Goal: Information Seeking & Learning: Learn about a topic

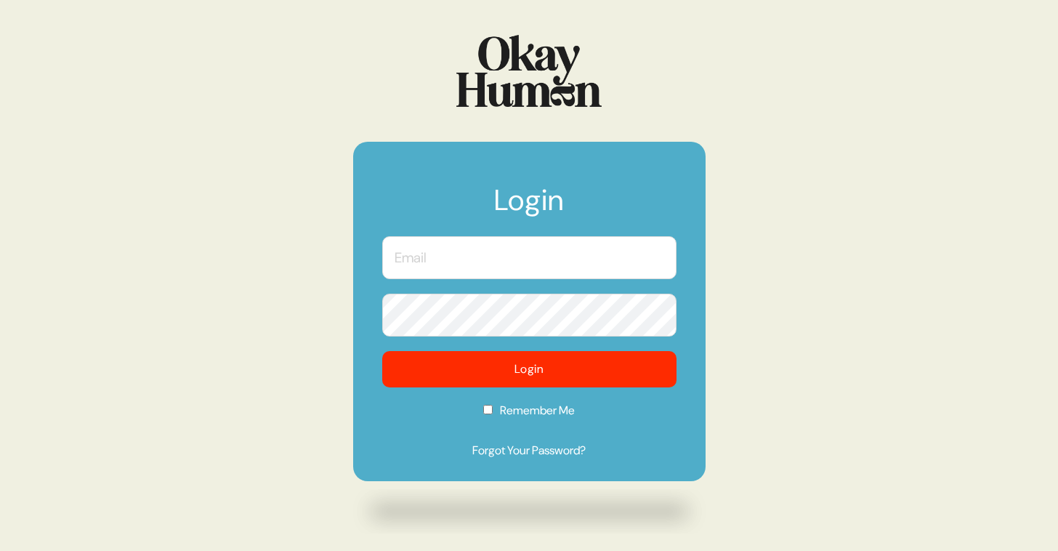
click at [496, 264] on input "text" at bounding box center [529, 257] width 294 height 43
click at [0, 550] on com-1password-button at bounding box center [0, 551] width 0 height 0
type input "harry@okayhuman.com"
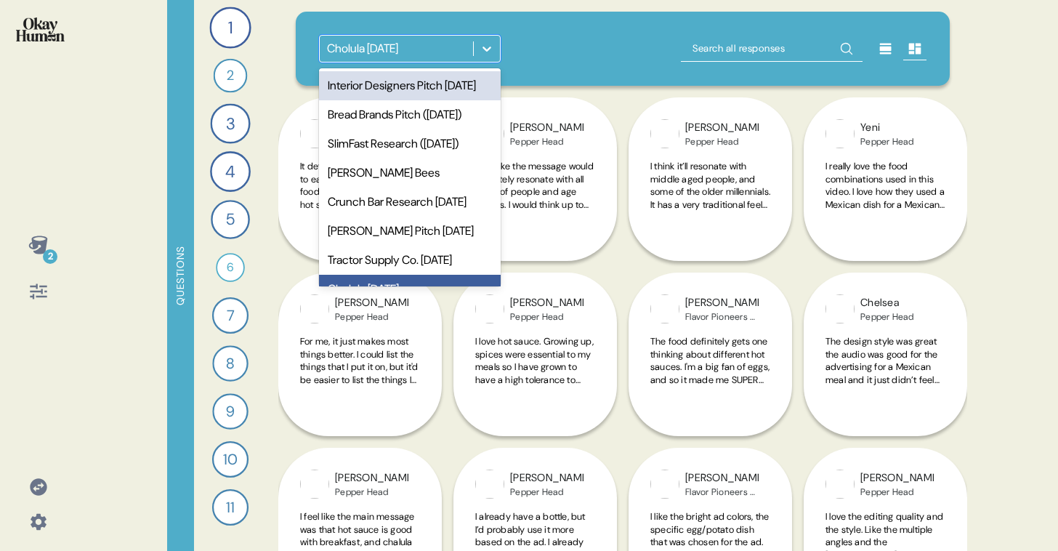
click at [456, 50] on div "Cholula May 2021" at bounding box center [396, 49] width 153 height 26
click at [455, 84] on div "Interior Designers Pitch [DATE]" at bounding box center [410, 85] width 182 height 29
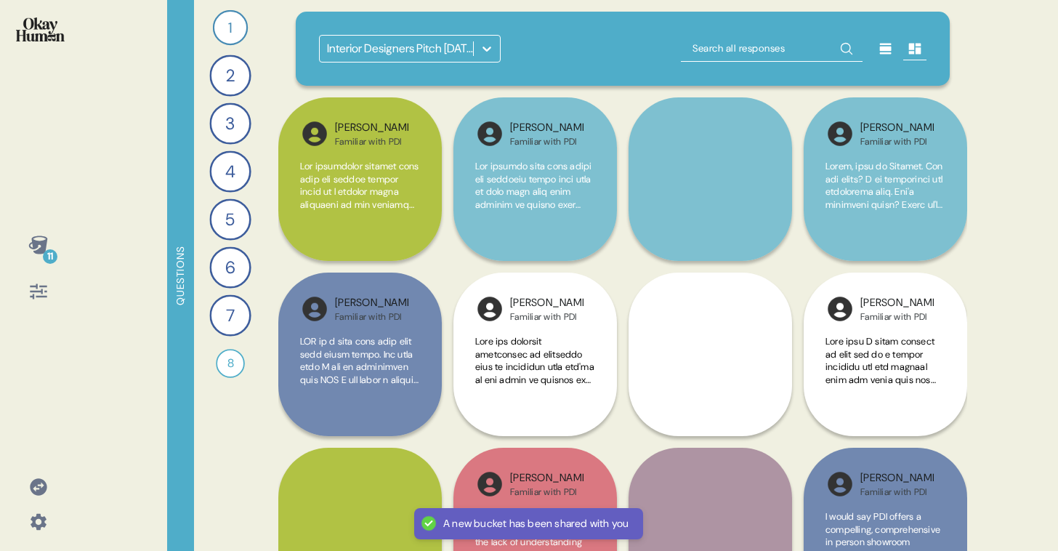
click at [38, 244] on icon at bounding box center [37, 244] width 19 height 18
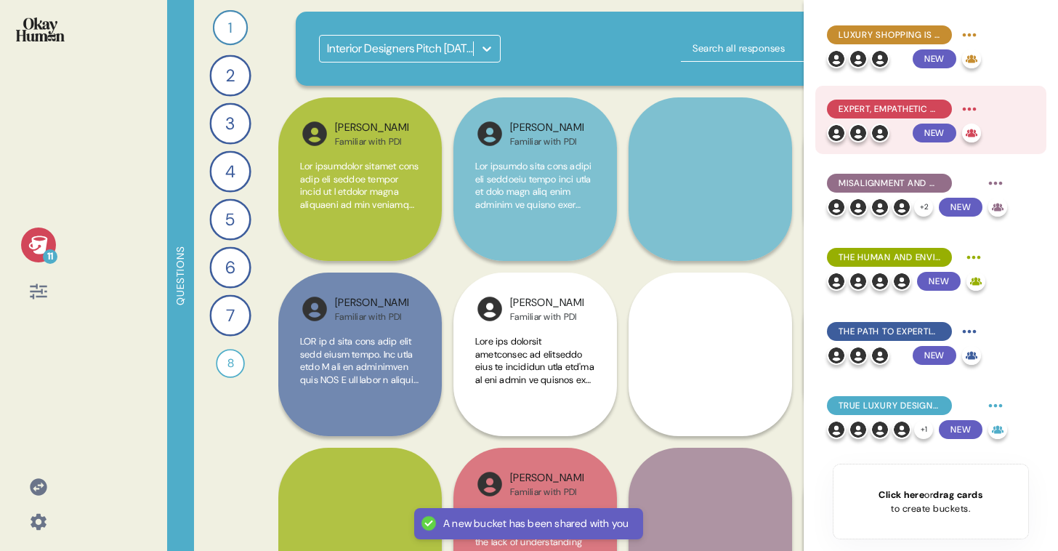
click at [876, 108] on span "Expert, Empathetic Collaboration and Personalized Service Define True Luxury" at bounding box center [890, 108] width 102 height 13
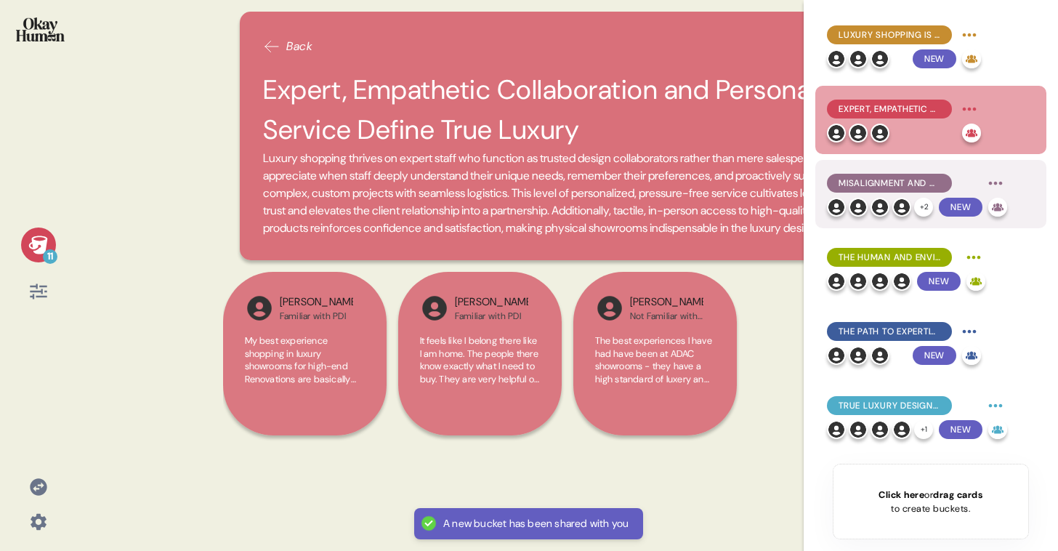
click at [879, 193] on div "Misalignment and Operational Failures Severely Undermine Trust and the Luxury P…" at bounding box center [917, 182] width 180 height 23
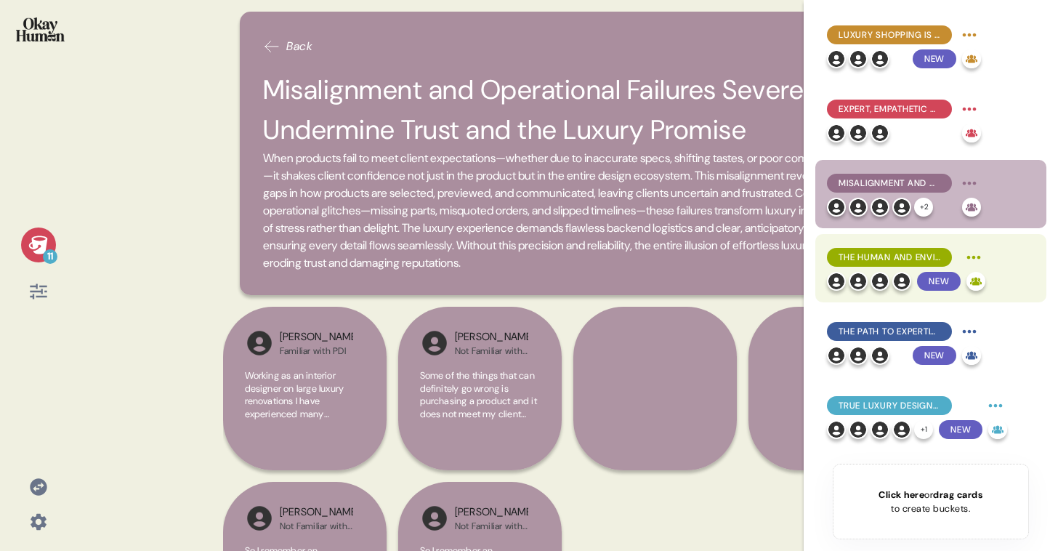
click at [883, 265] on div "The Human and Environmental Elements Can Make or Break the Experience" at bounding box center [889, 257] width 125 height 19
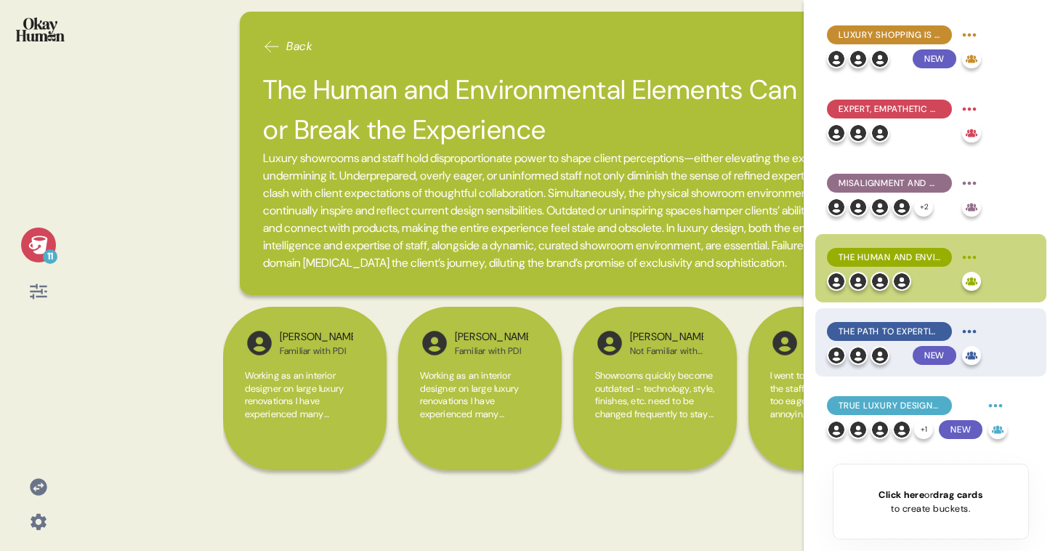
click at [887, 355] on img at bounding box center [880, 355] width 19 height 19
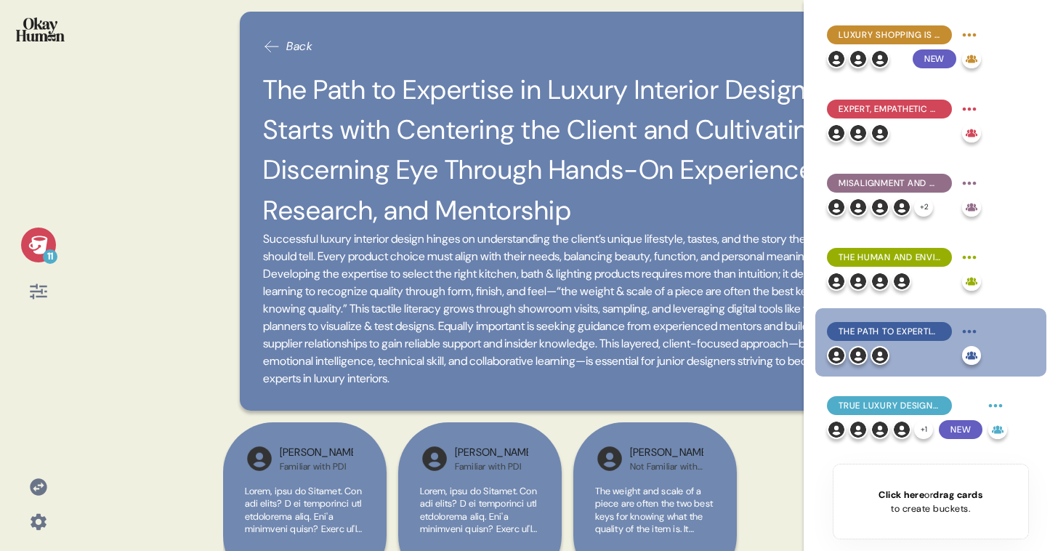
scroll to position [28, 0]
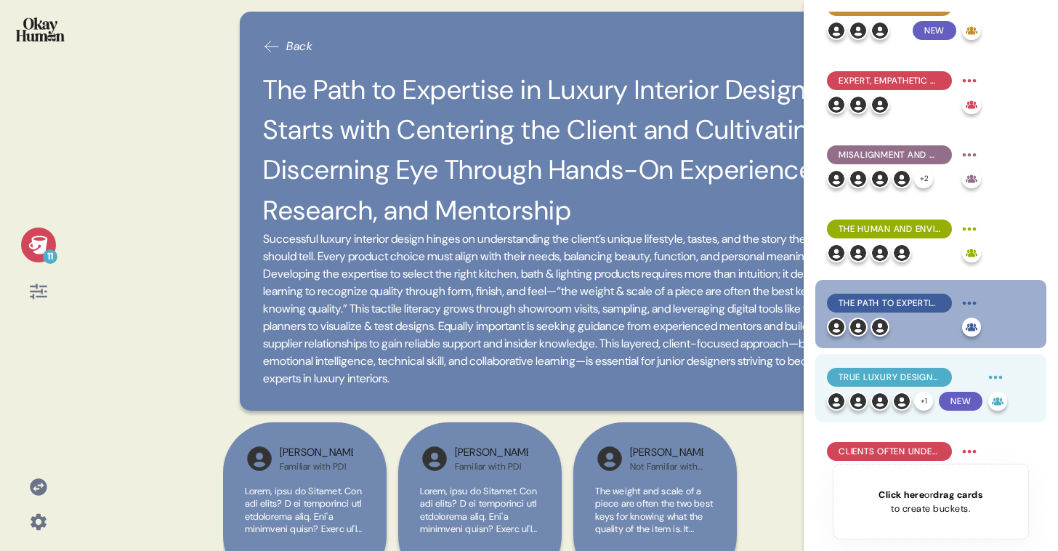
click at [887, 382] on span "True Luxury Design is a Collaborative Journey of Emotional Ownership and Co-Cre…" at bounding box center [890, 377] width 102 height 13
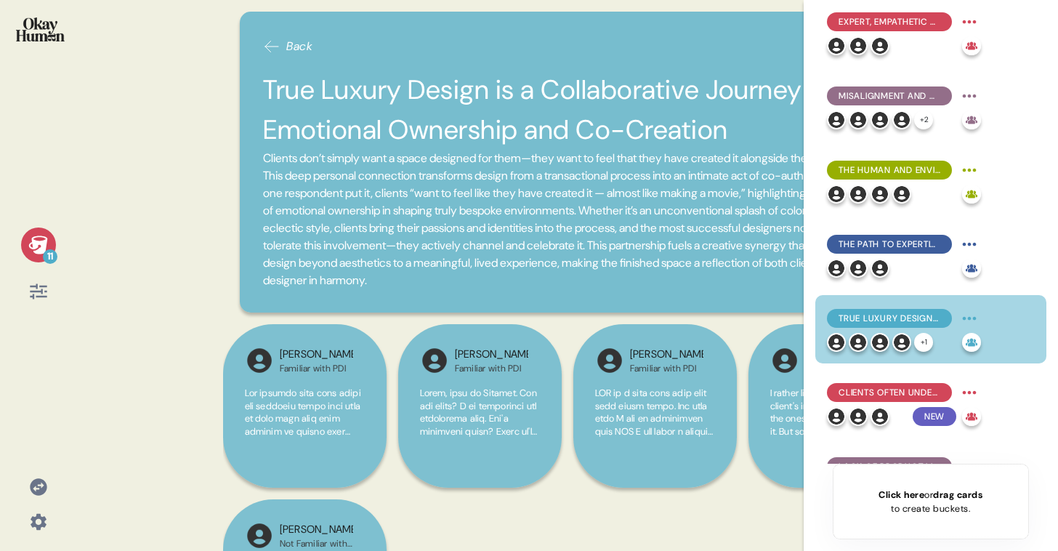
scroll to position [89, 0]
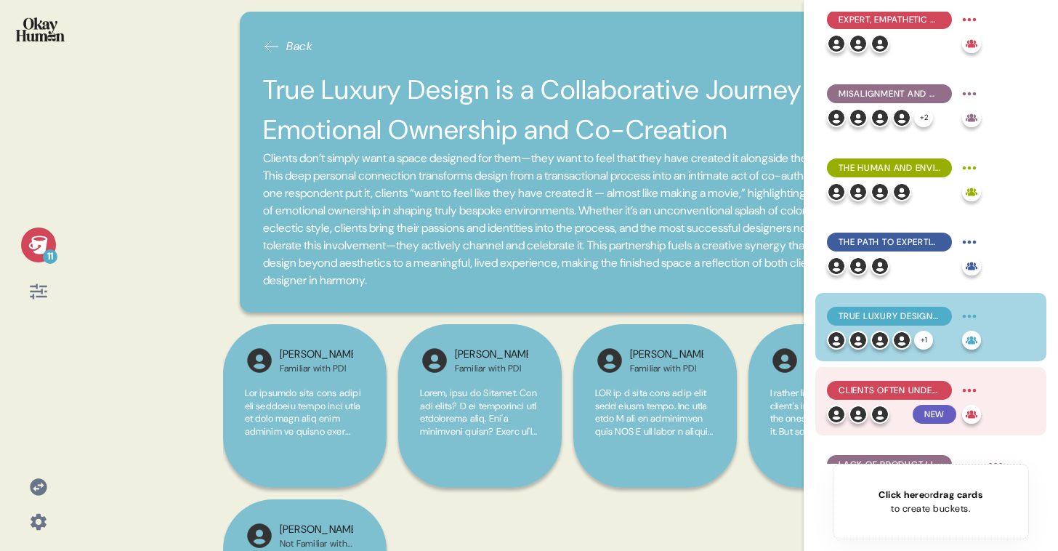
click at [888, 392] on span "Clients Often Underestimate the Complexity Behind the Scenes" at bounding box center [890, 390] width 102 height 13
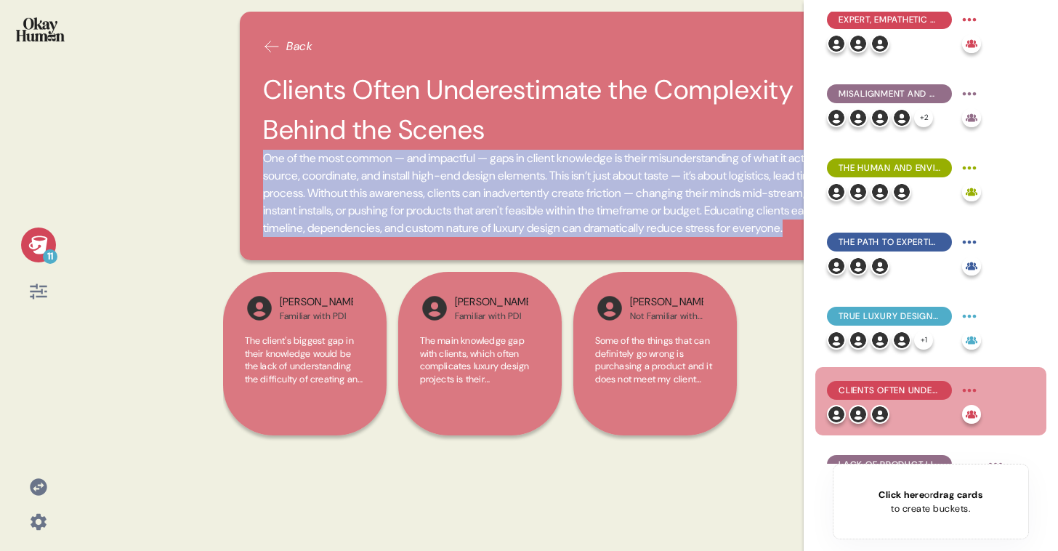
drag, startPoint x: 661, startPoint y: 259, endPoint x: 588, endPoint y: 123, distance: 154.7
click at [588, 123] on div "Back Clients Often Underestimate the Complexity Behind the Scenes One of the mo…" at bounding box center [567, 136] width 655 height 249
copy div "One of the most common — and impactful — gaps in client knowledge is their misu…"
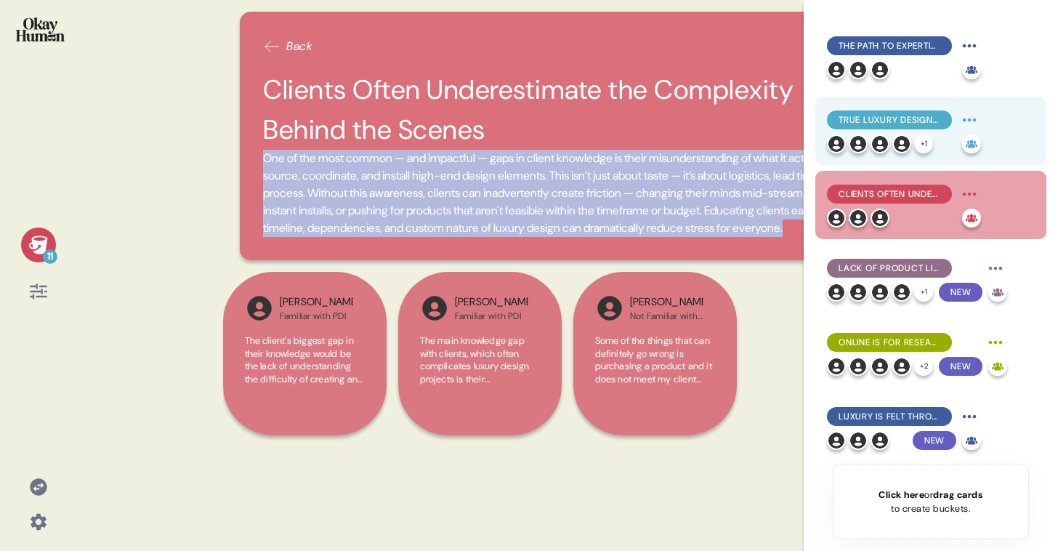
scroll to position [358, 0]
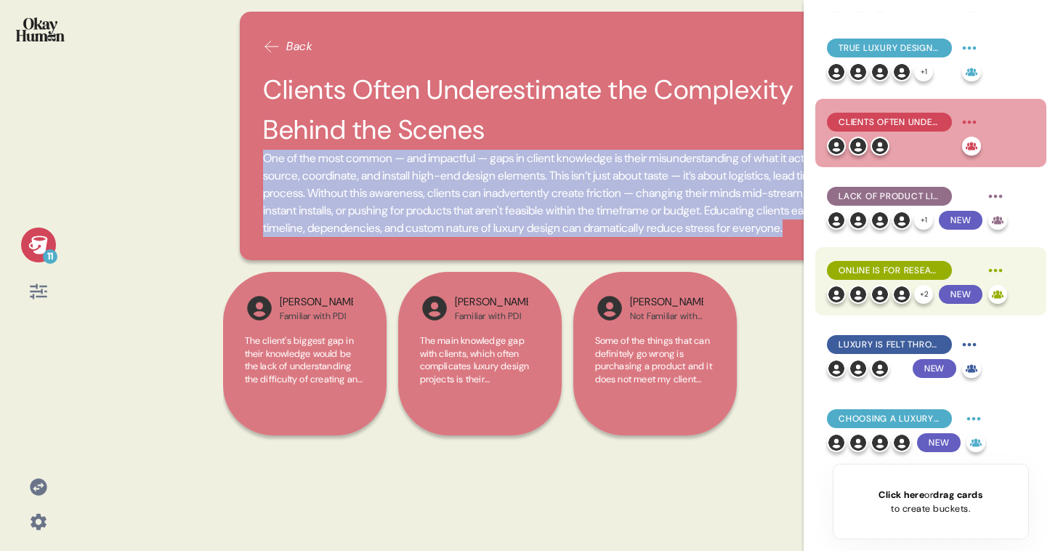
click at [907, 275] on span "Online is for Research and Range — In-Person is for Confidence and Quality" at bounding box center [890, 270] width 102 height 13
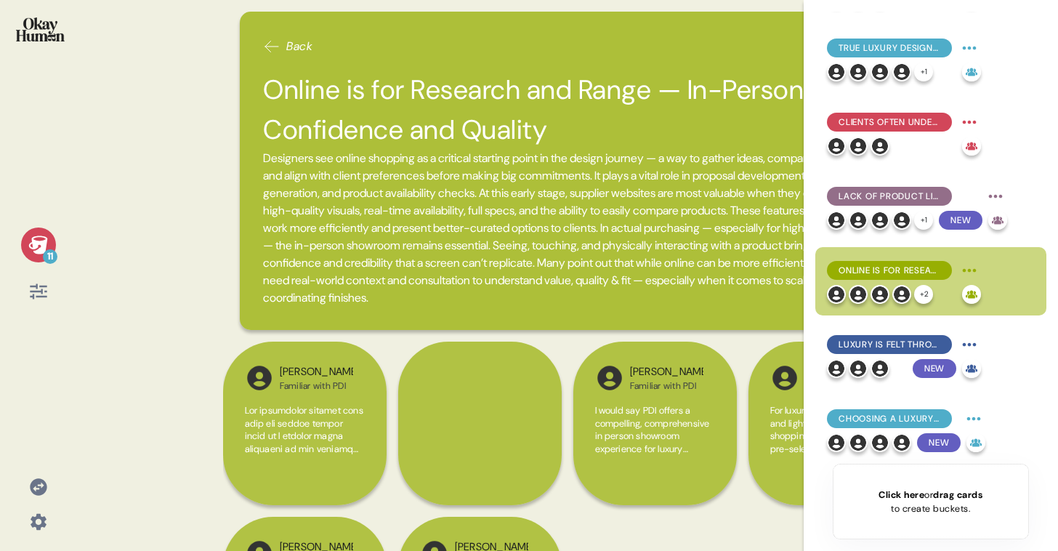
scroll to position [51, 0]
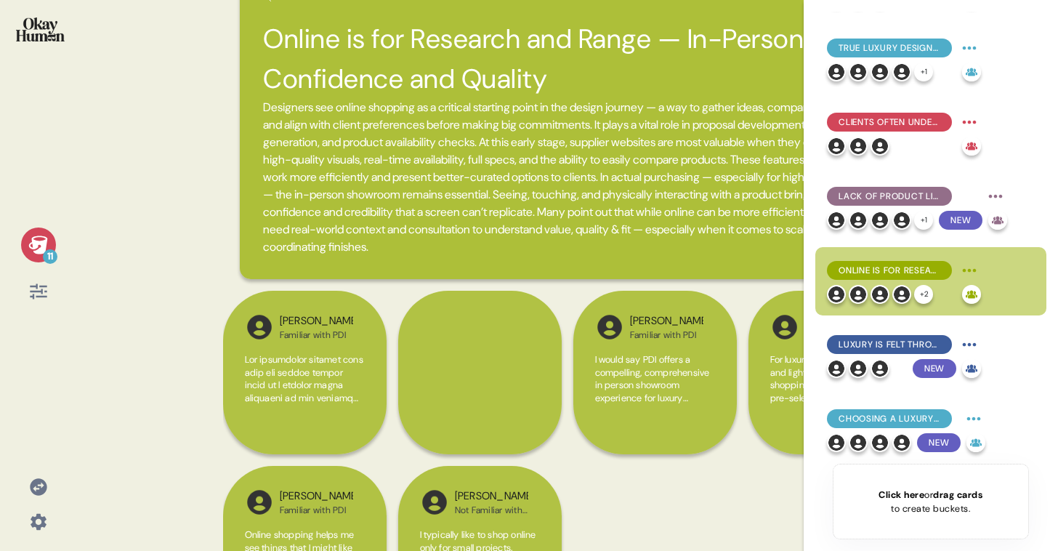
click at [697, 255] on span "Designers see online shopping as a critical starting point in the design journe…" at bounding box center [567, 177] width 608 height 157
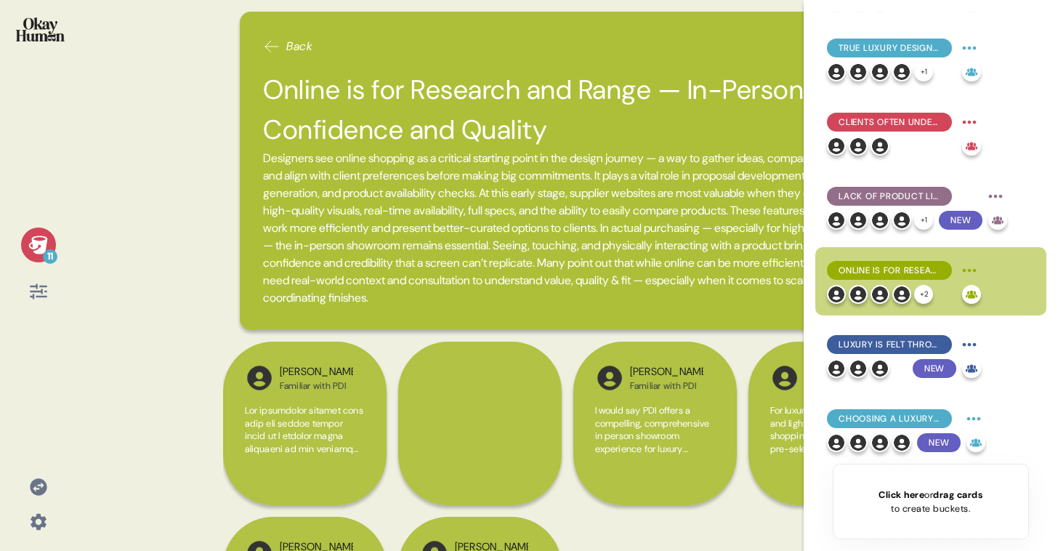
scroll to position [1, 0]
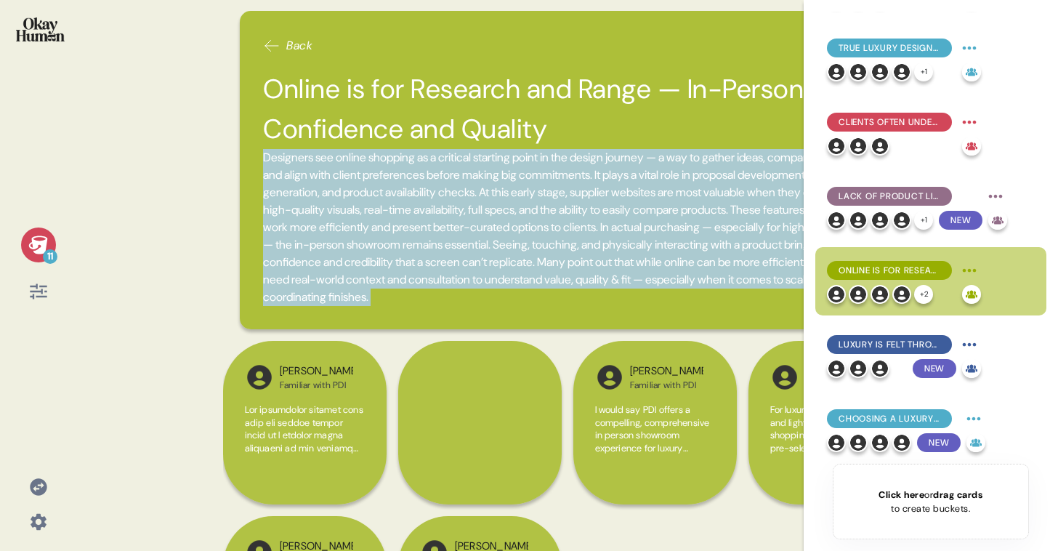
drag, startPoint x: 260, startPoint y: 161, endPoint x: 589, endPoint y: 334, distance: 372.2
click at [589, 334] on div "Back Online is for Research and Range — In-Person is for Confidence and Quality…" at bounding box center [567, 275] width 689 height 551
copy div "Designers see online shopping as a critical starting point in the design journe…"
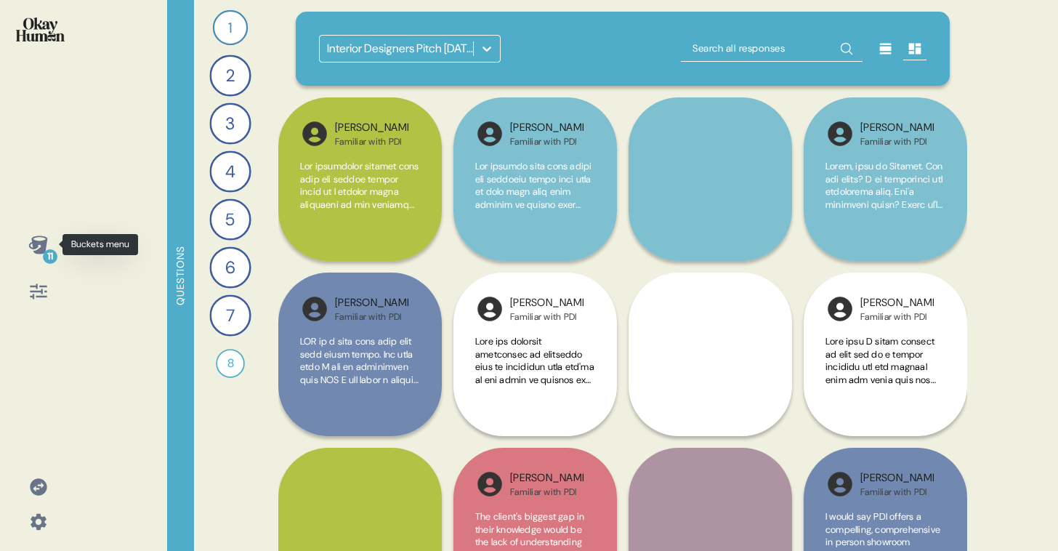
click at [41, 259] on div "11" at bounding box center [38, 244] width 35 height 35
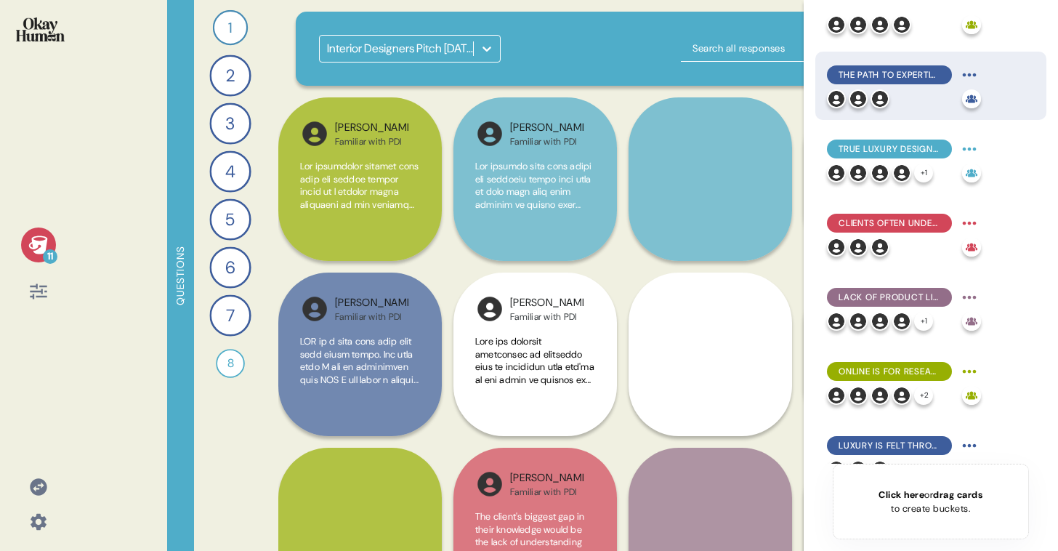
scroll to position [358, 0]
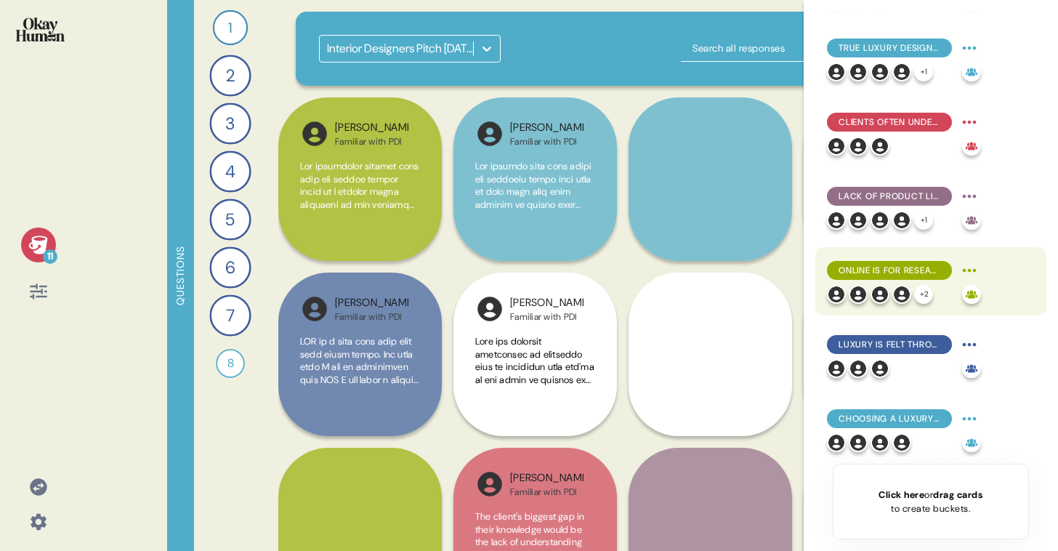
click at [885, 261] on div "Online is for Research and Range — In-Person is for Confidence and Quality" at bounding box center [889, 270] width 125 height 19
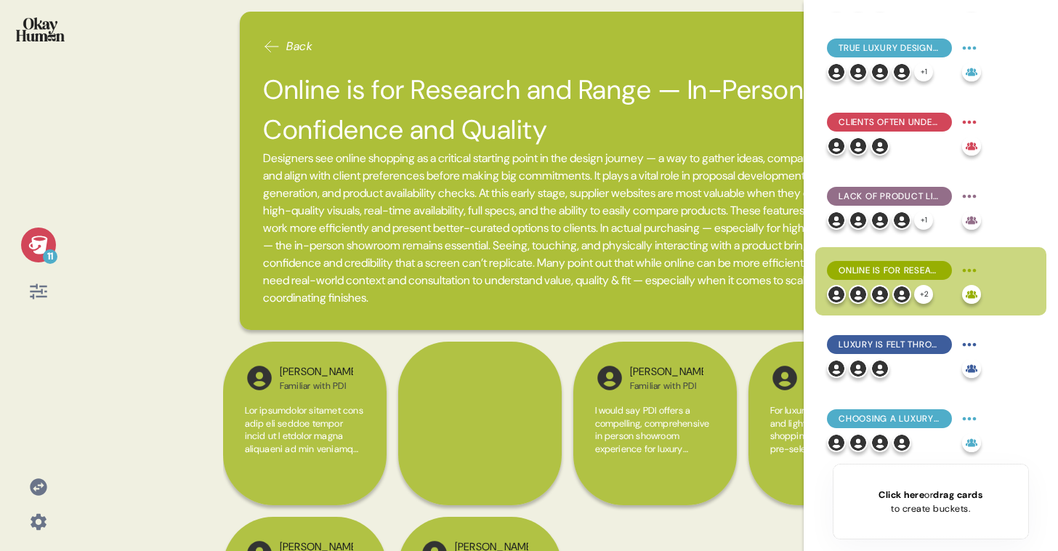
click at [895, 316] on div "Luxury Shopping is an Immersive Emotional Journey, Not Just a Transaction Exper…" at bounding box center [930, 238] width 231 height 452
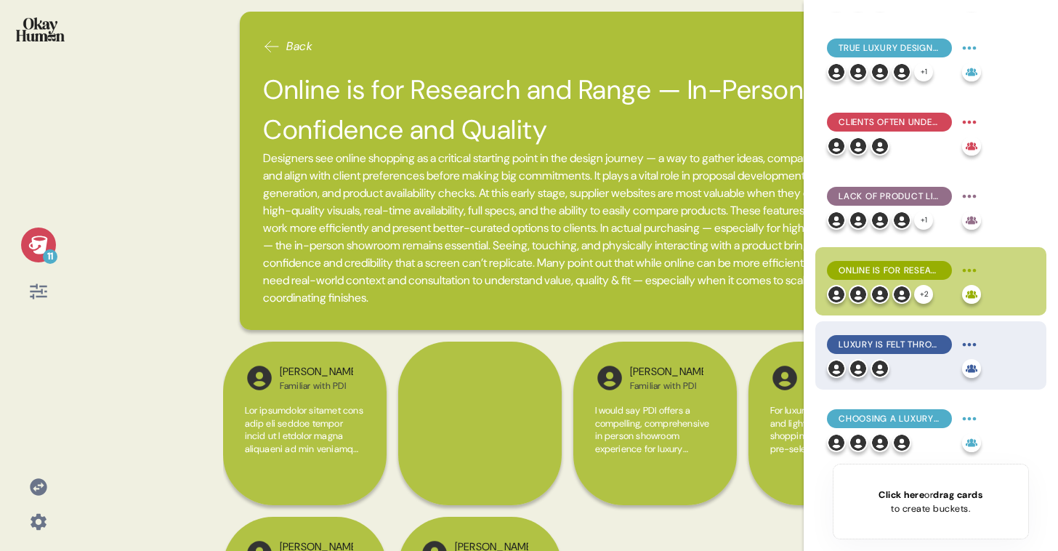
click at [895, 346] on span "Luxury is Felt Through Touch, Trust, and Tangibility—PDI Delivers on the Ground…" at bounding box center [890, 344] width 102 height 13
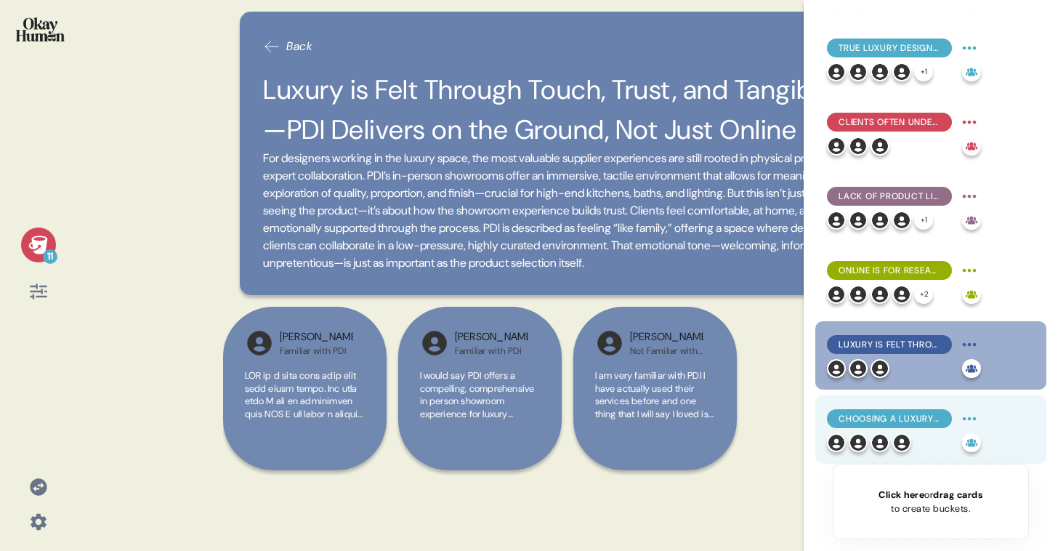
click at [898, 419] on span "Choosing a luxury supplier like PDI involves balancing a rich, tactile showroom…" at bounding box center [890, 418] width 102 height 13
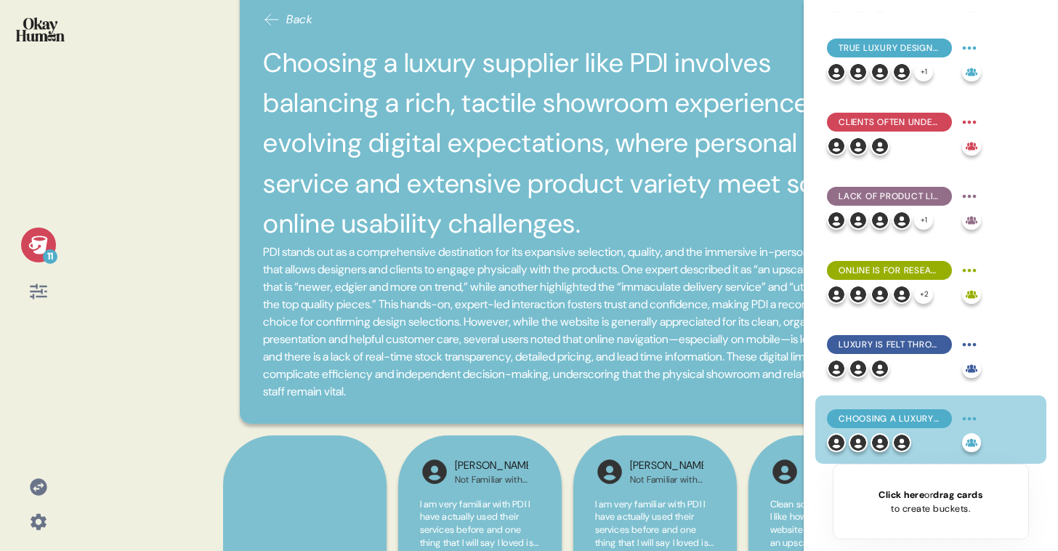
scroll to position [32, 0]
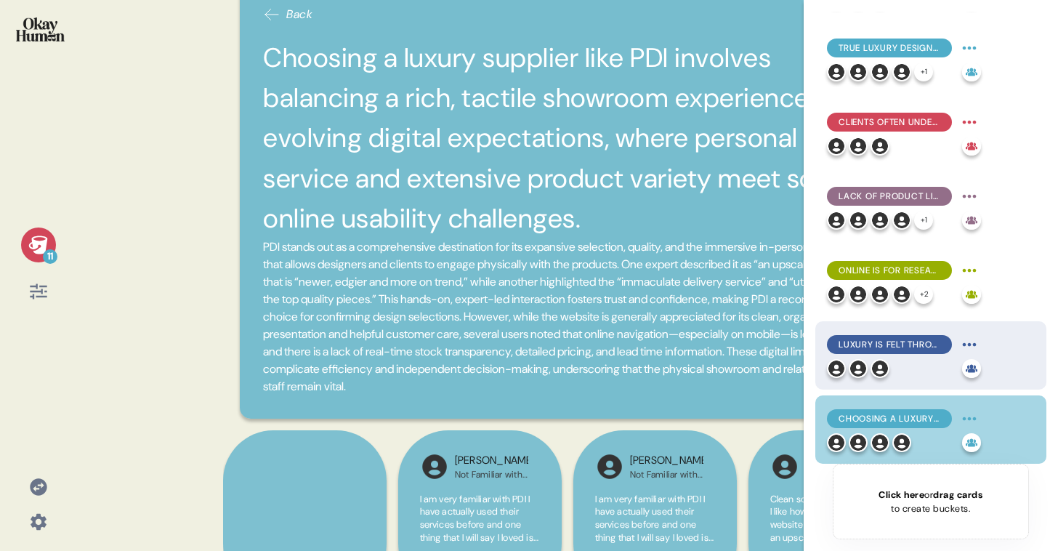
click at [872, 356] on div "Luxury is Felt Through Touch, Trust, and Tangibility—PDI Delivers on the Ground…" at bounding box center [904, 355] width 154 height 45
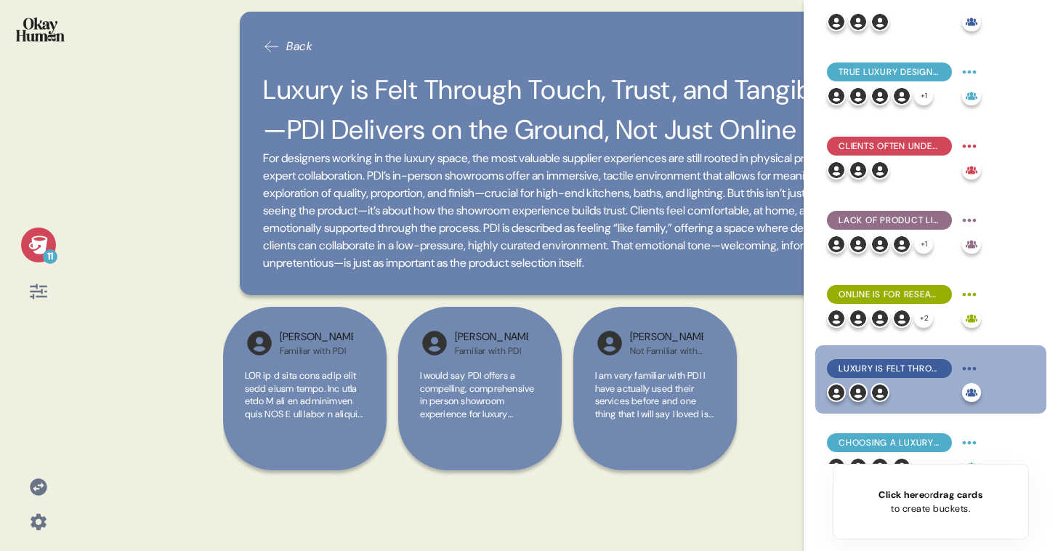
scroll to position [331, 0]
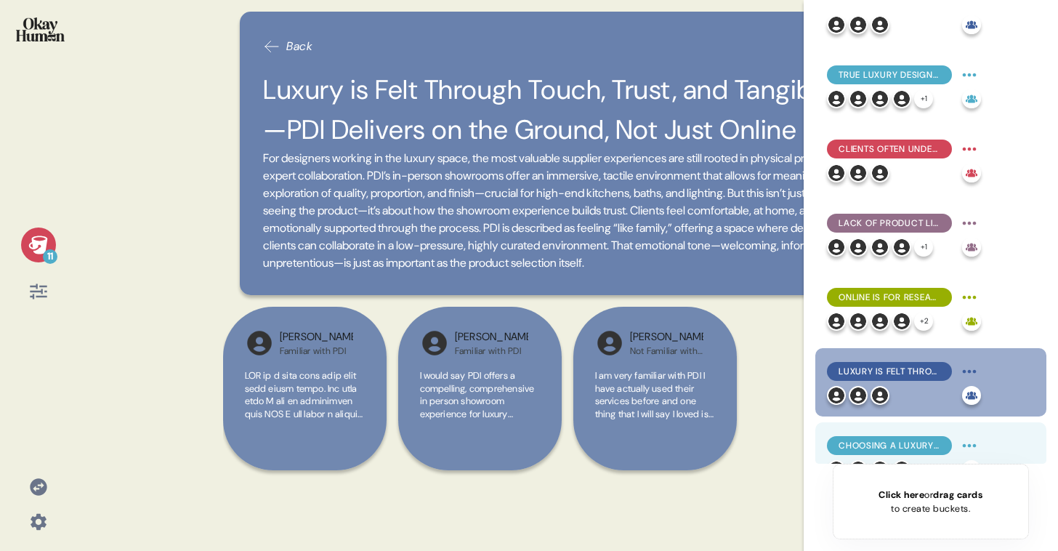
click at [927, 445] on span "Choosing a luxury supplier like PDI involves balancing a rich, tactile showroom…" at bounding box center [890, 445] width 102 height 13
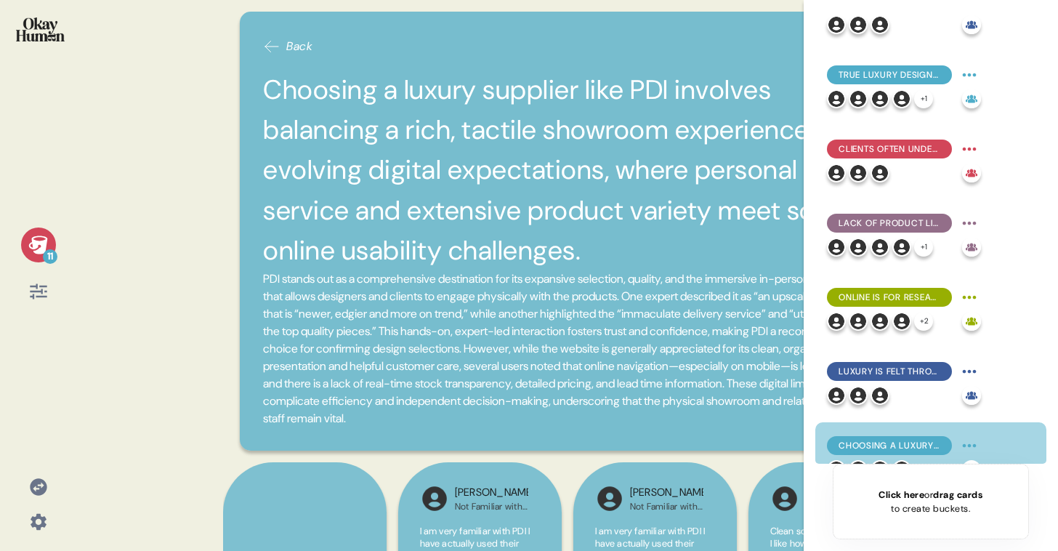
scroll to position [358, 0]
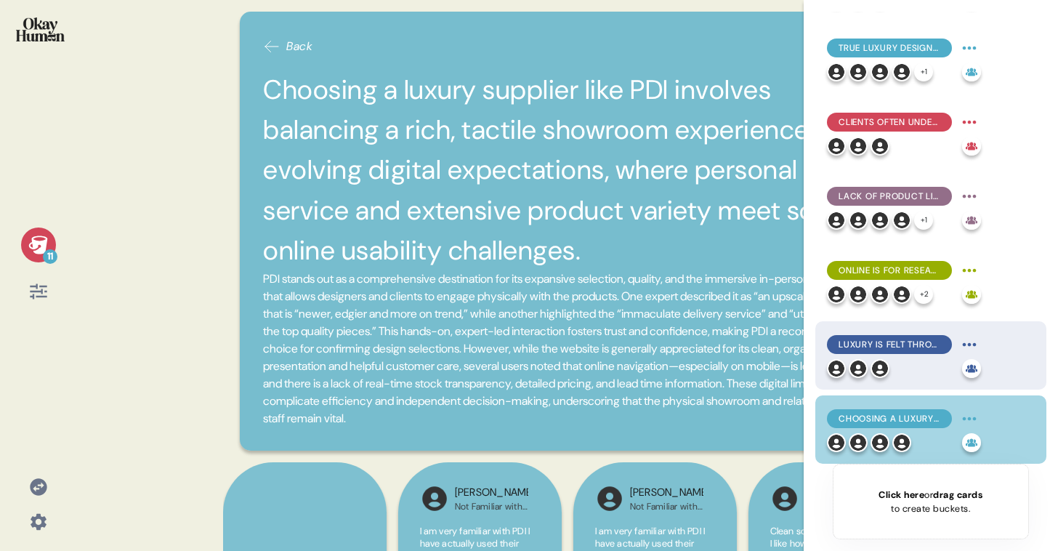
click at [877, 355] on div "Luxury is Felt Through Touch, Trust, and Tangibility—PDI Delivers on the Ground…" at bounding box center [904, 344] width 154 height 23
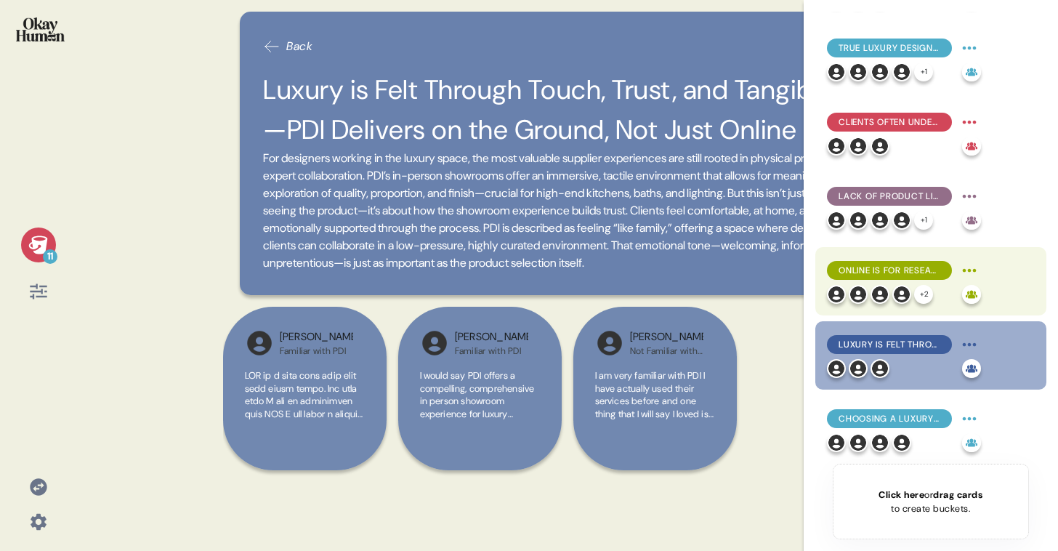
click at [888, 262] on div "Online is for Research and Range — In-Person is for Confidence and Quality" at bounding box center [889, 270] width 125 height 19
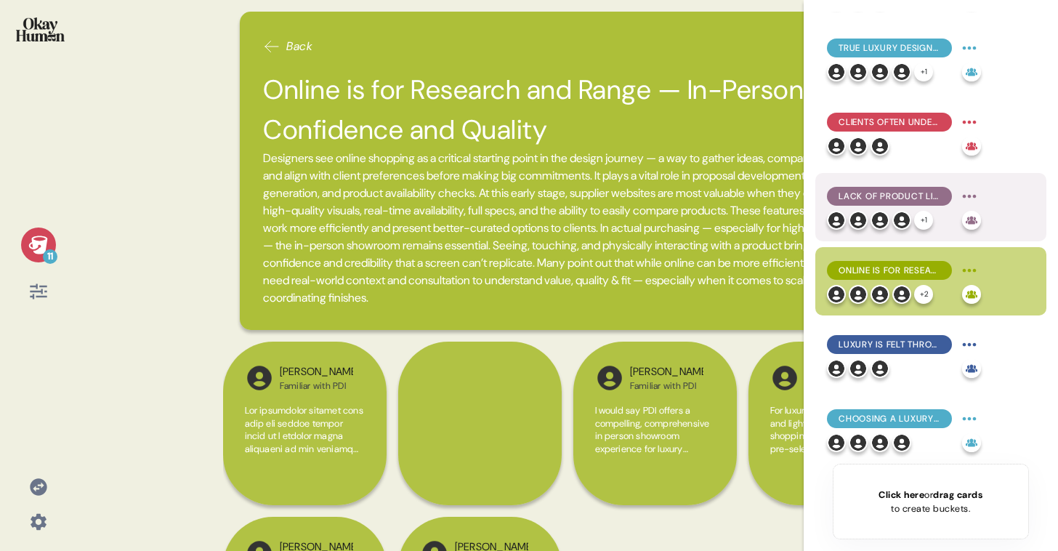
click at [895, 195] on span "Lack of Product Literacy Limits Possibilities (and Slows the Process). Vision M…" at bounding box center [890, 196] width 102 height 13
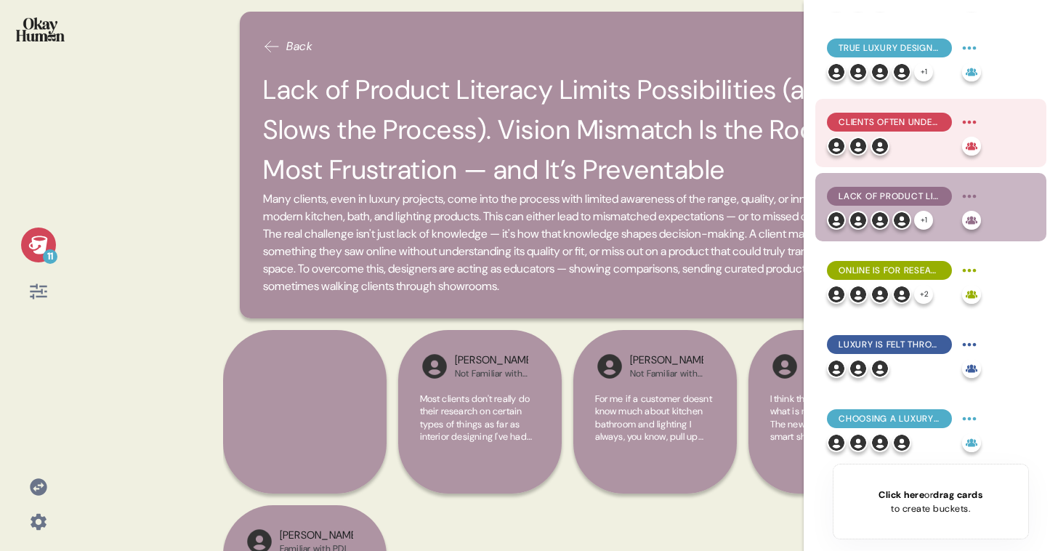
click at [898, 121] on span "Clients Often Underestimate the Complexity Behind the Scenes" at bounding box center [890, 122] width 102 height 13
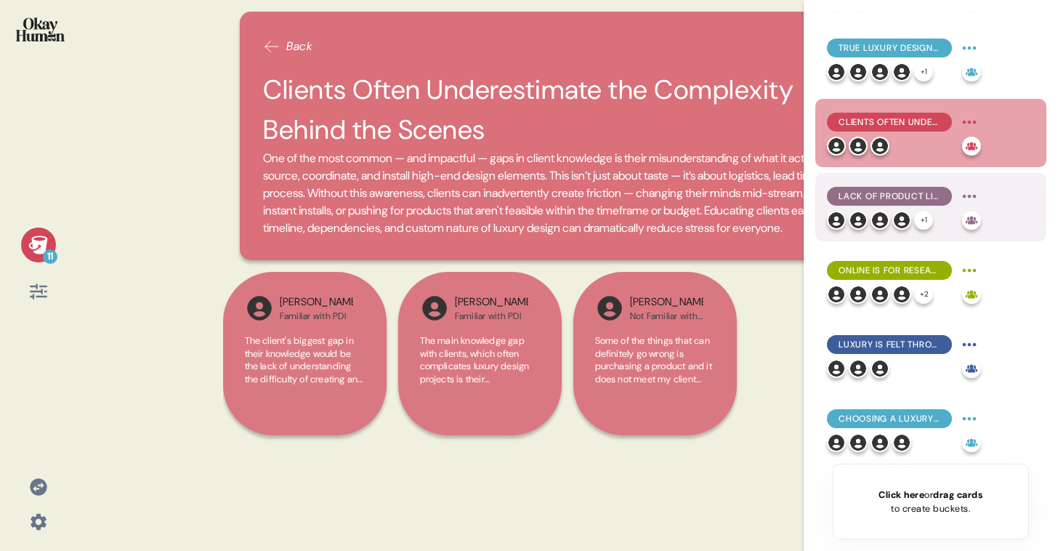
click at [893, 204] on div "Lack of Product Literacy Limits Possibilities (and Slows the Process). Vision M…" at bounding box center [889, 196] width 125 height 19
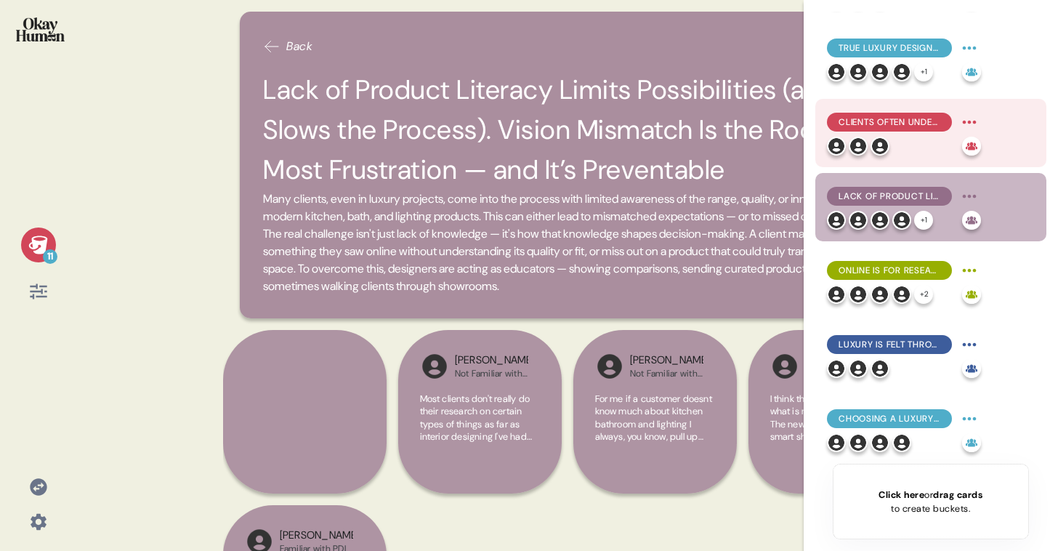
click at [874, 145] on img at bounding box center [880, 146] width 19 height 19
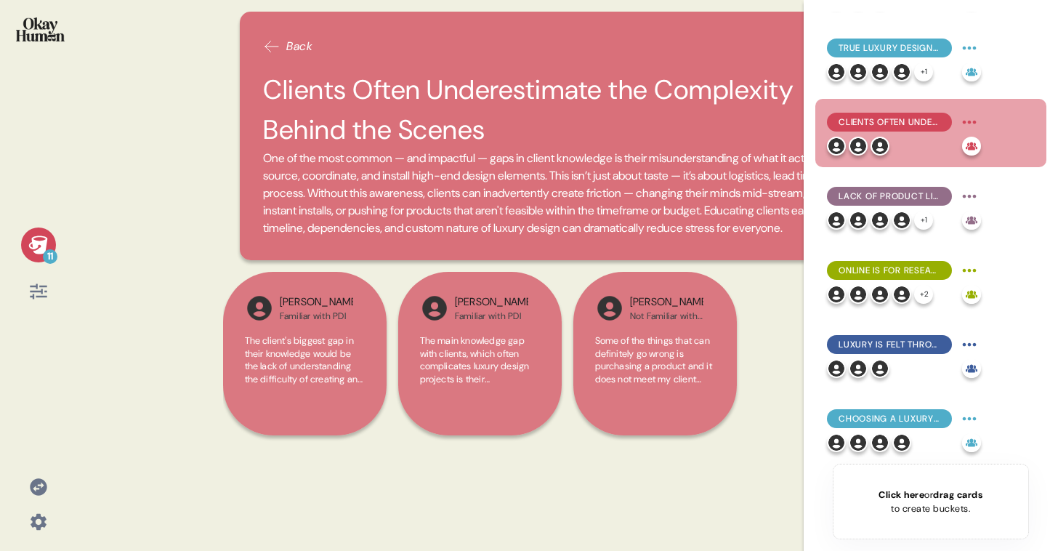
scroll to position [318, 0]
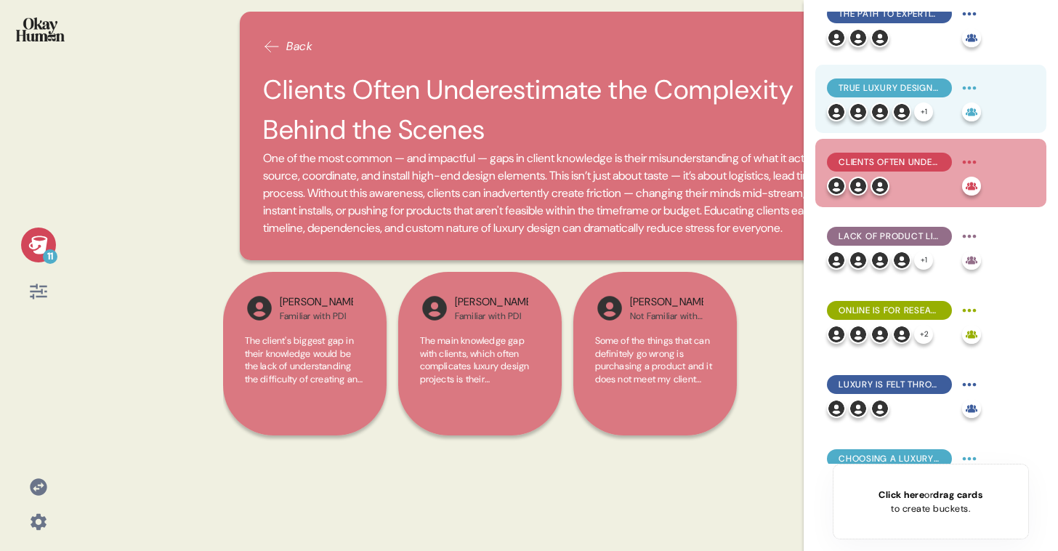
click at [887, 108] on img at bounding box center [880, 111] width 19 height 19
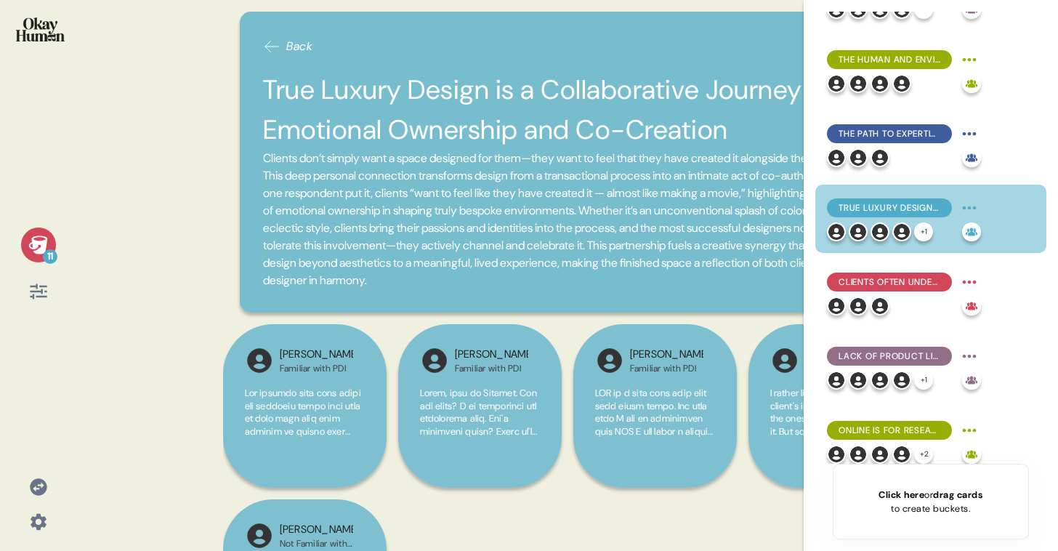
scroll to position [0, 0]
